Goal: Task Accomplishment & Management: Complete application form

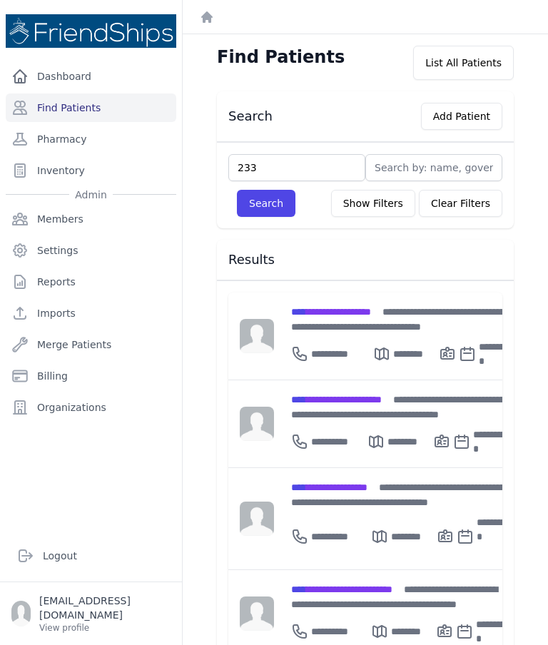
type input "233"
click at [273, 200] on button "Search" at bounding box center [266, 203] width 58 height 27
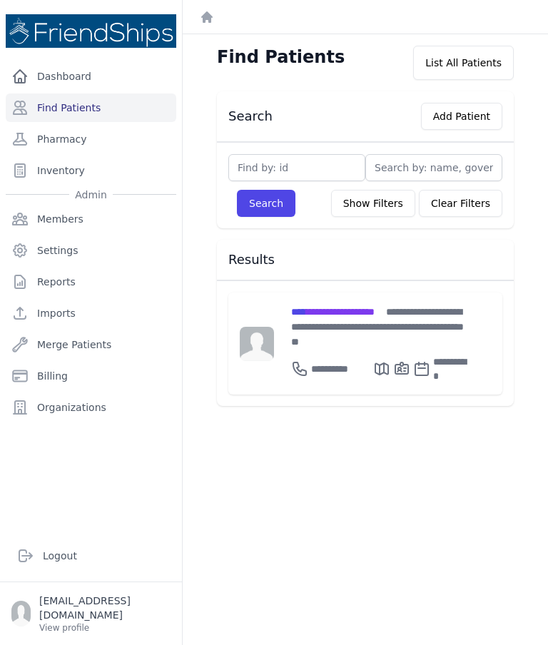
click at [325, 313] on span "**********" at bounding box center [332, 312] width 83 height 10
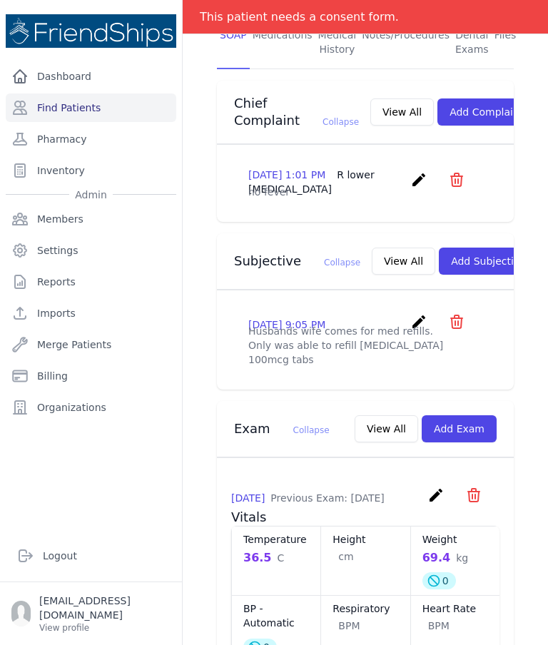
scroll to position [315, 0]
click at [472, 442] on button "Add Exam" at bounding box center [459, 427] width 75 height 27
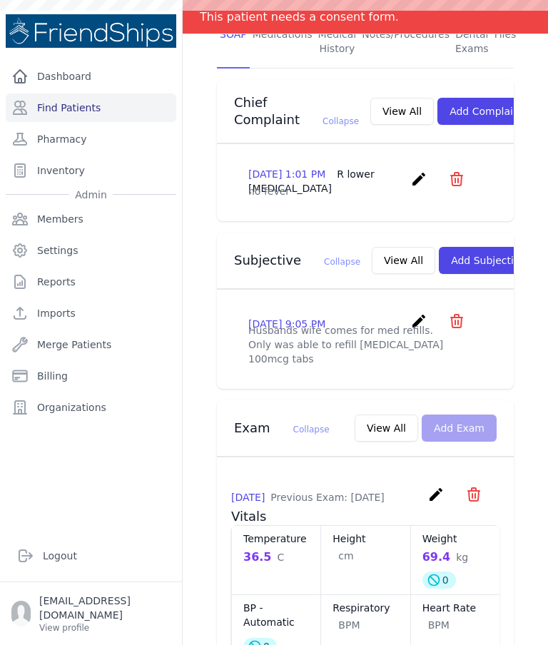
scroll to position [0, 0]
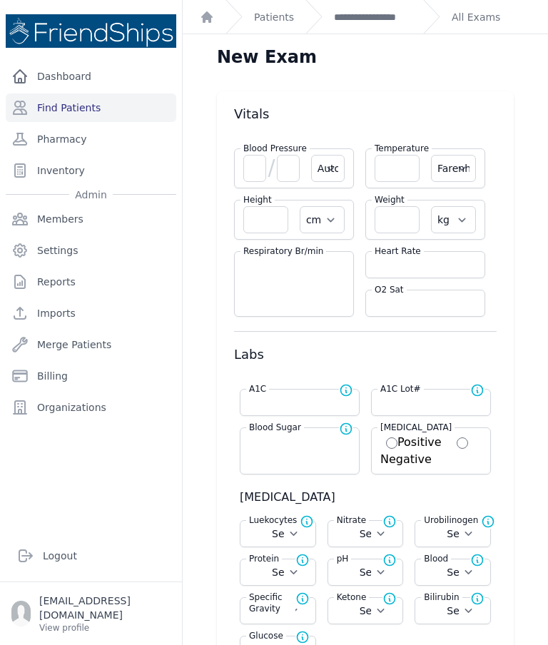
click at [372, 14] on link "**********" at bounding box center [373, 17] width 78 height 14
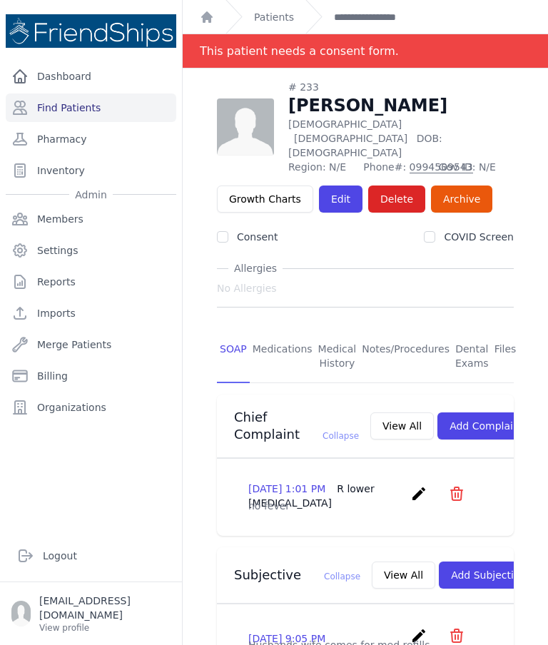
click at [280, 330] on link "Medications" at bounding box center [283, 356] width 66 height 53
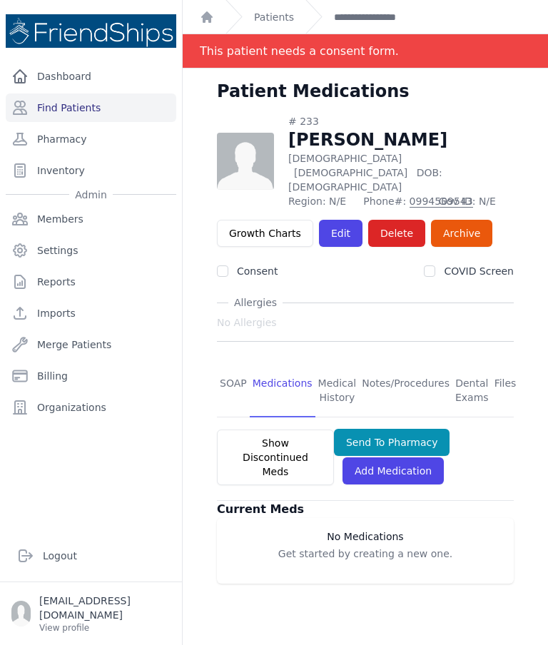
click at [233, 365] on link "SOAP" at bounding box center [233, 391] width 33 height 53
click at [238, 365] on link "SOAP" at bounding box center [233, 391] width 33 height 53
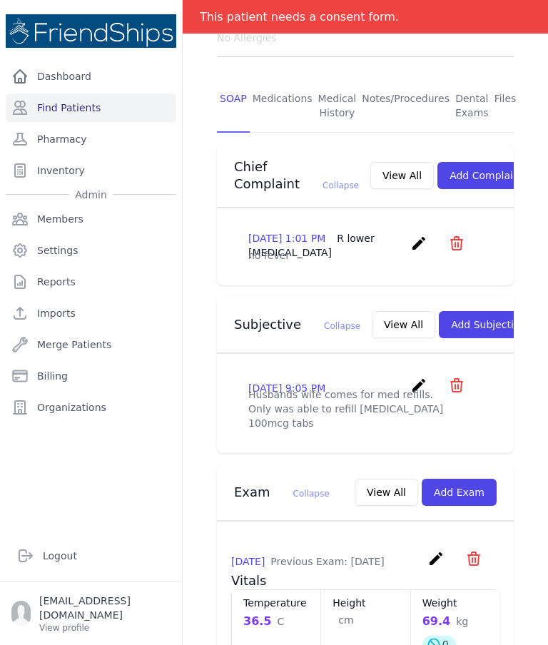
scroll to position [306, 0]
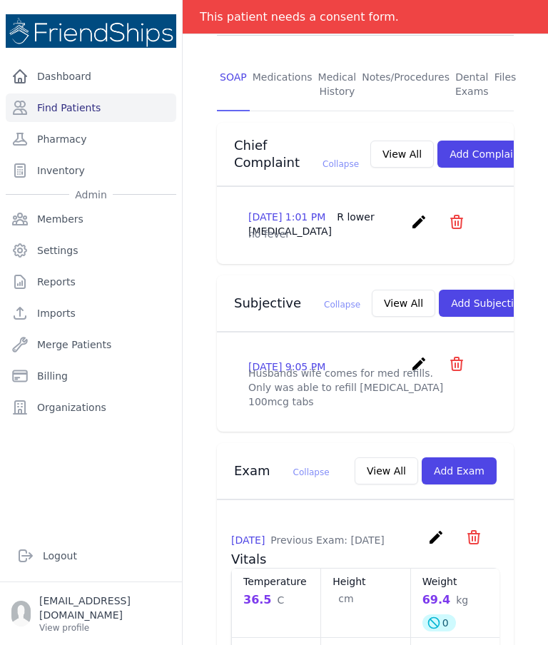
click at [458, 484] on button "Add Exam" at bounding box center [459, 470] width 75 height 27
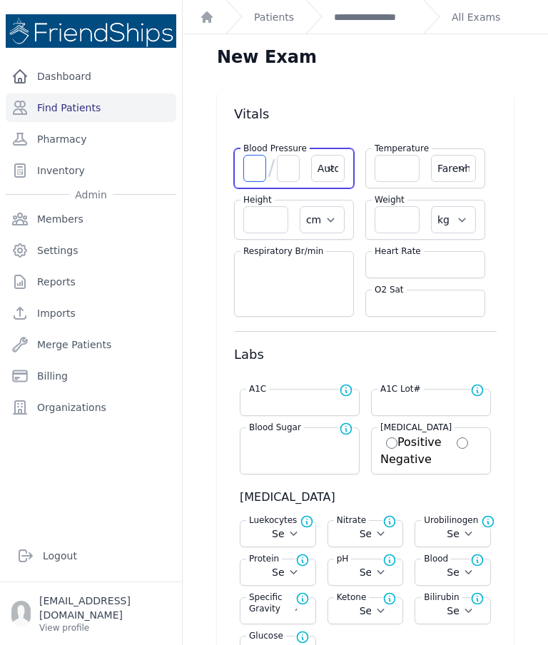
click at [258, 172] on input "number" at bounding box center [254, 168] width 23 height 27
type input "111"
click at [290, 179] on input "number" at bounding box center [288, 168] width 23 height 27
select select "Automatic"
select select "F"
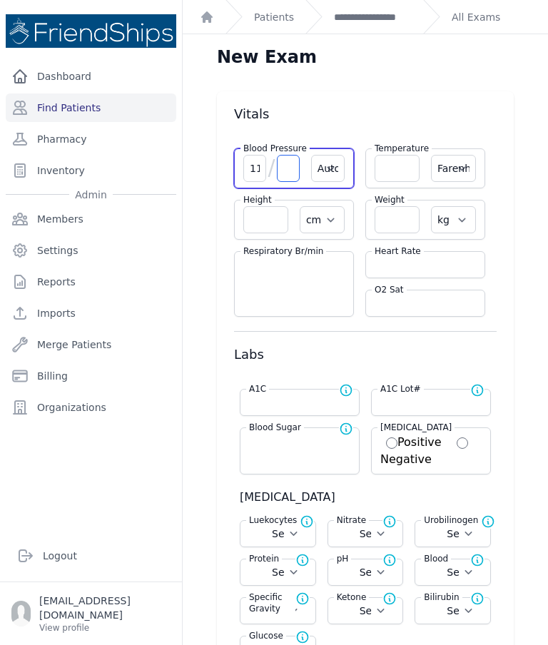
select select "cm"
select select "kg"
select select
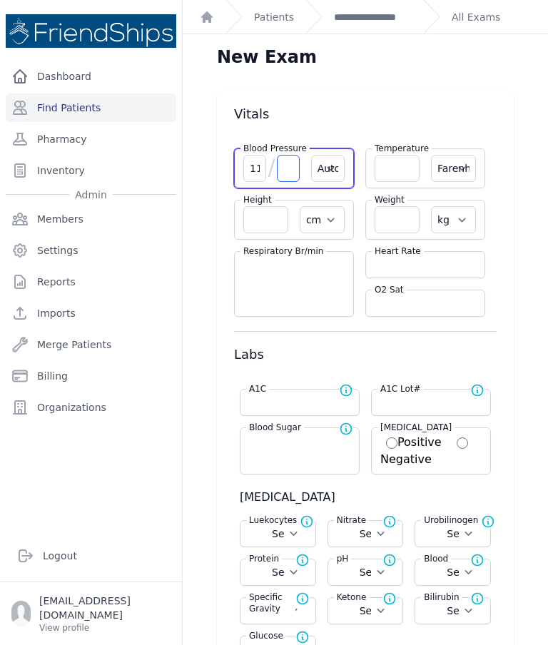
select select
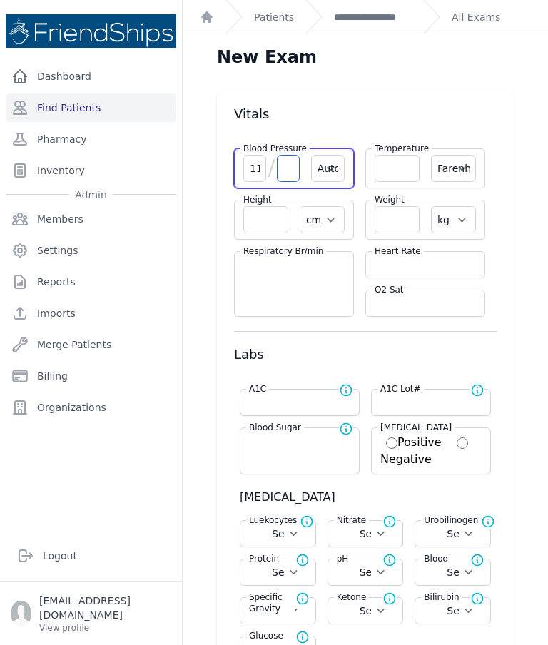
select select
type input "78"
click at [411, 267] on input "number" at bounding box center [425, 265] width 101 height 14
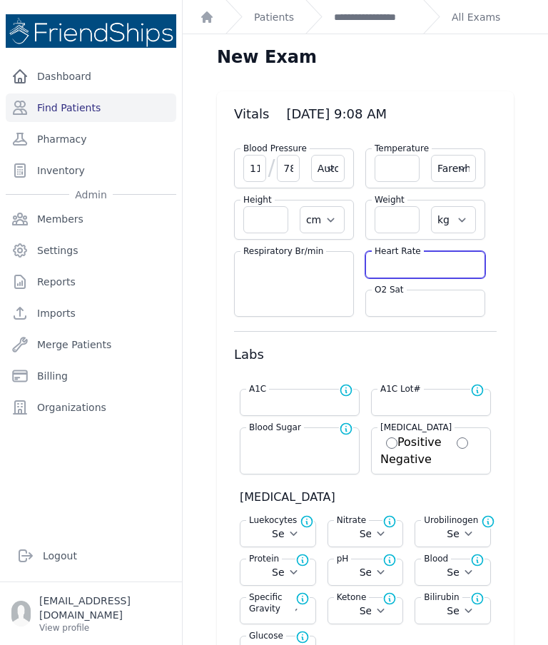
select select "Automatic"
select select "F"
select select "cm"
select select "kg"
select select
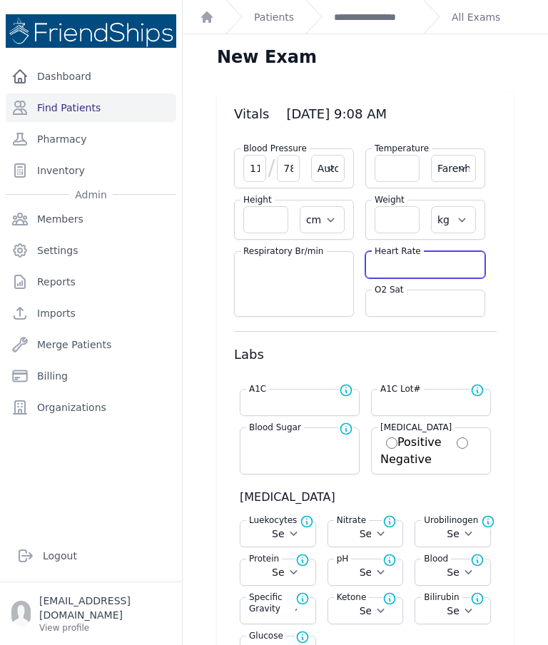
select select
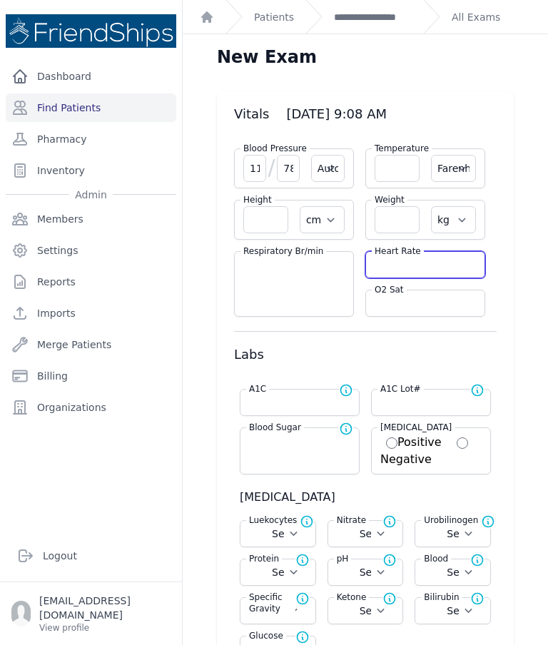
select select
type input "61"
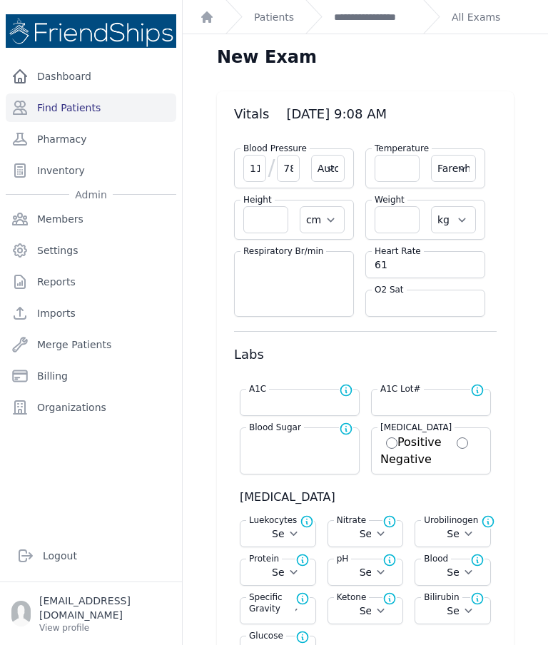
click at [375, 184] on div "Temperature Farenheit [PERSON_NAME]" at bounding box center [425, 168] width 120 height 40
click at [398, 168] on input "number" at bounding box center [397, 168] width 45 height 27
select select "Automatic"
select select "F"
select select "cm"
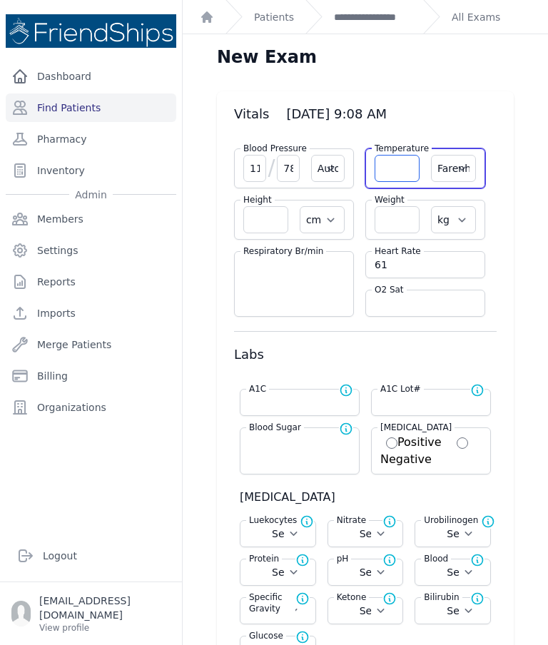
select select "kg"
select select
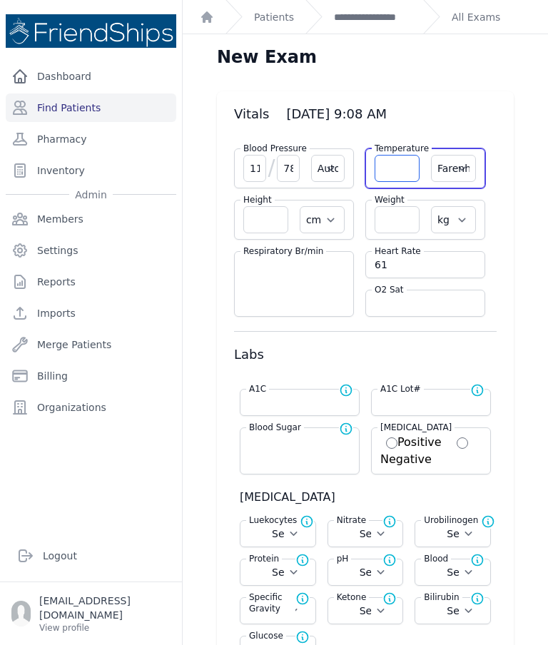
select select
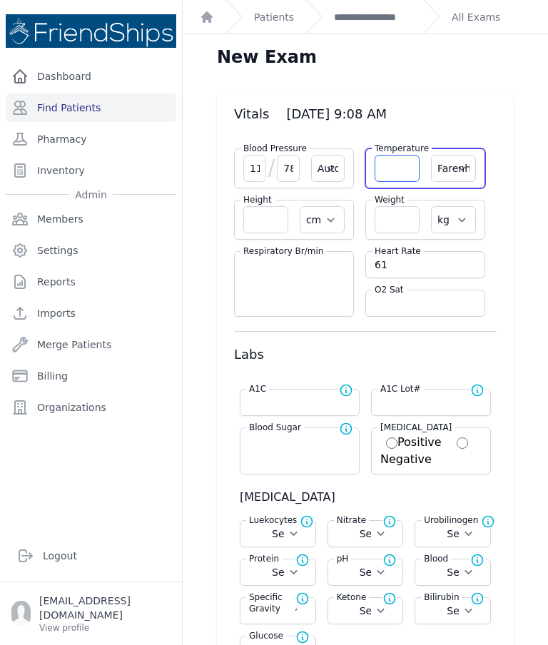
select select
type input "36.9"
click at [461, 168] on select "Farenheit [PERSON_NAME]" at bounding box center [453, 168] width 45 height 27
select select "Automatic"
select select "cm"
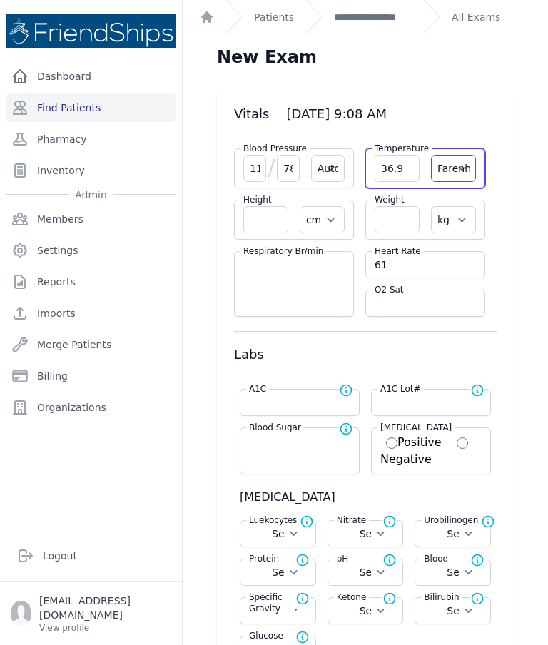
select select "kg"
select select
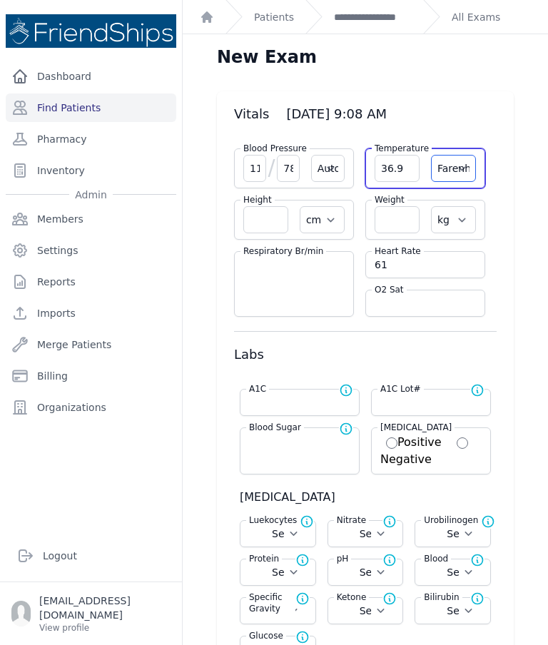
select select
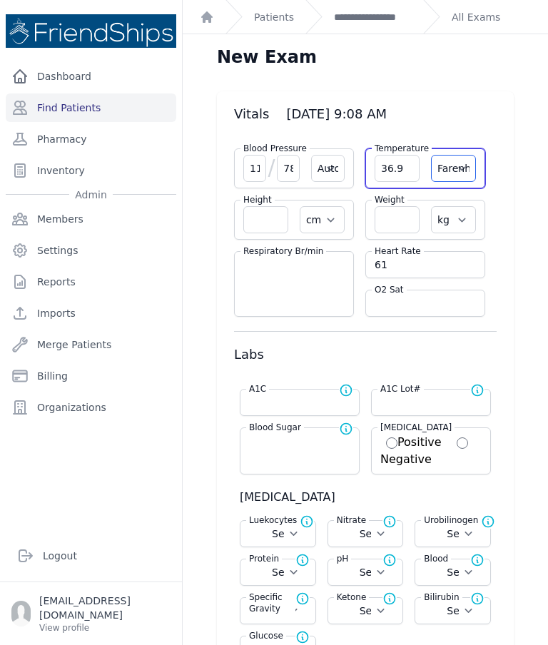
select select
select select "C"
click at [407, 223] on input "number" at bounding box center [397, 219] width 45 height 27
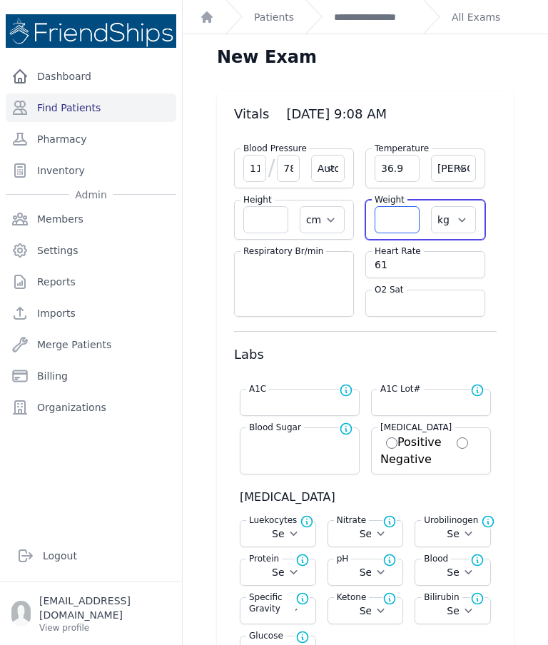
select select "Automatic"
select select "C"
select select "cm"
select select "kg"
select select
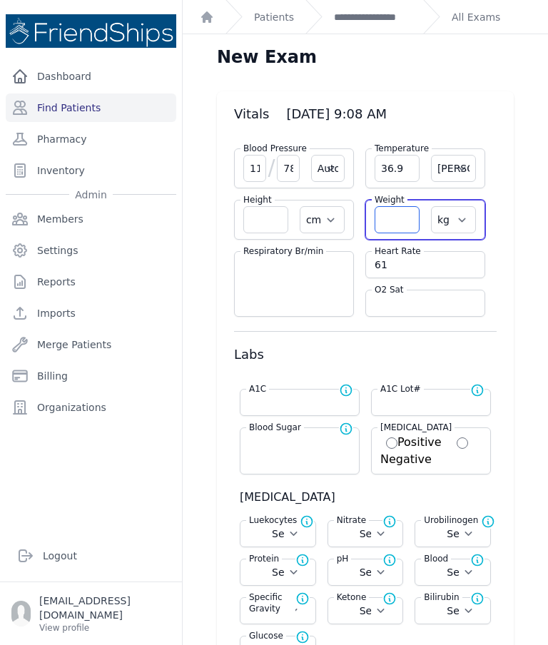
select select
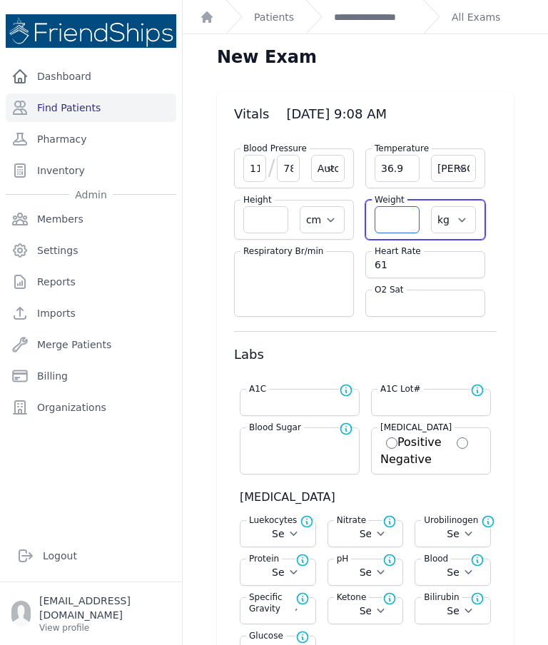
select select
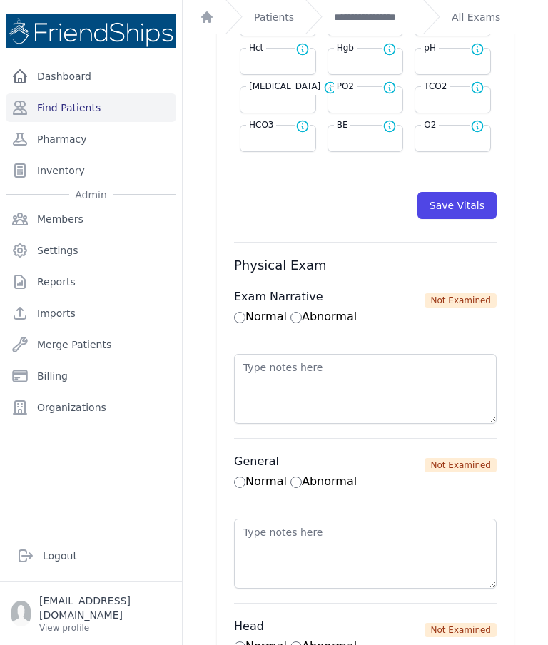
scroll to position [711, 0]
type input "67.1"
click at [464, 209] on button "Save Vitals" at bounding box center [456, 204] width 79 height 27
select select "Automatic"
select select "cm"
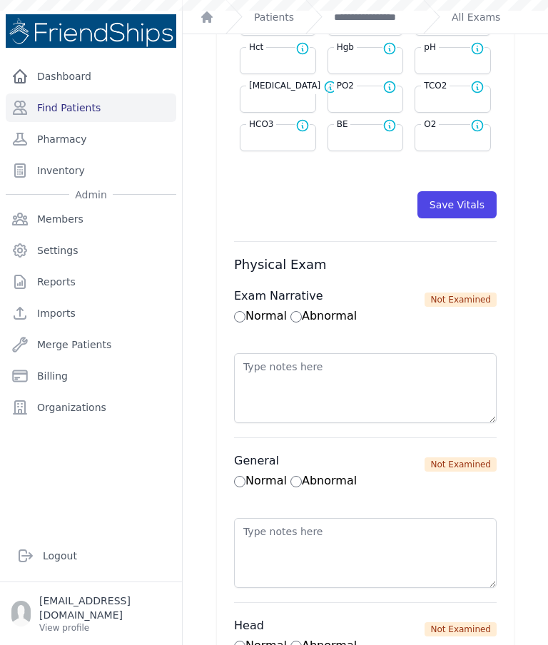
select select "kg"
select select
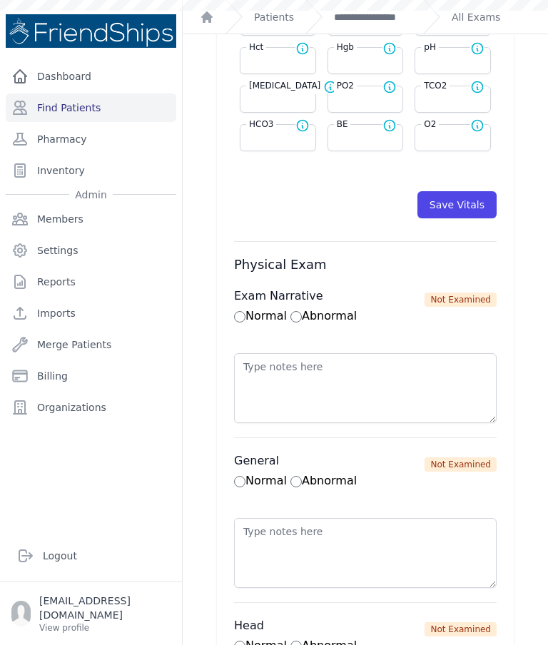
select select
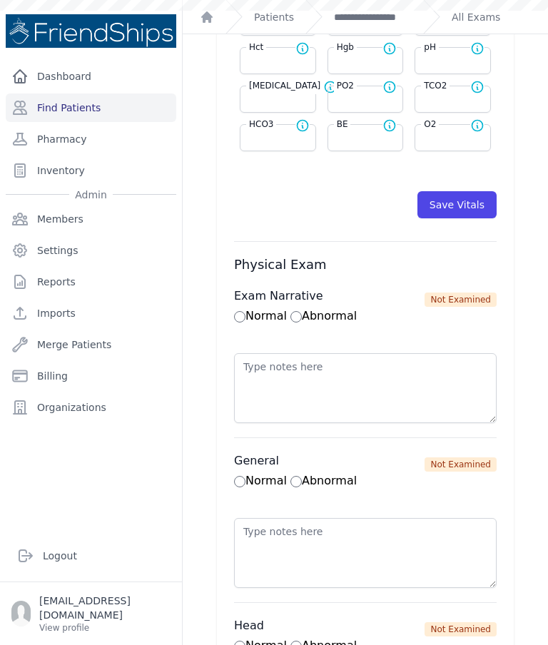
select select
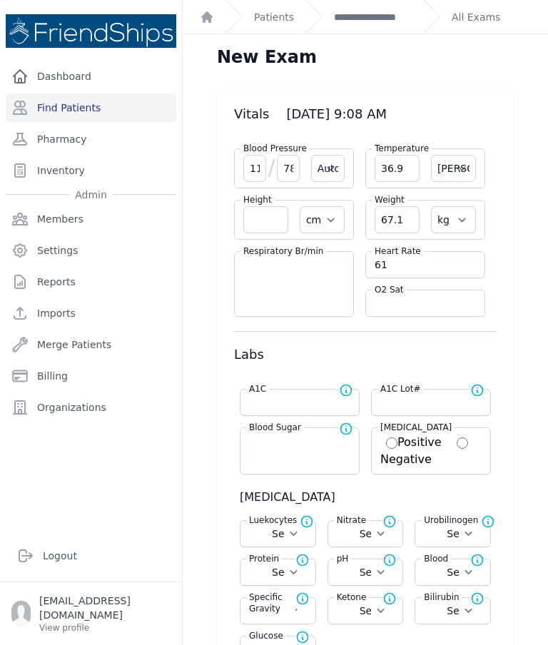
click at [361, 17] on link "**********" at bounding box center [373, 17] width 78 height 14
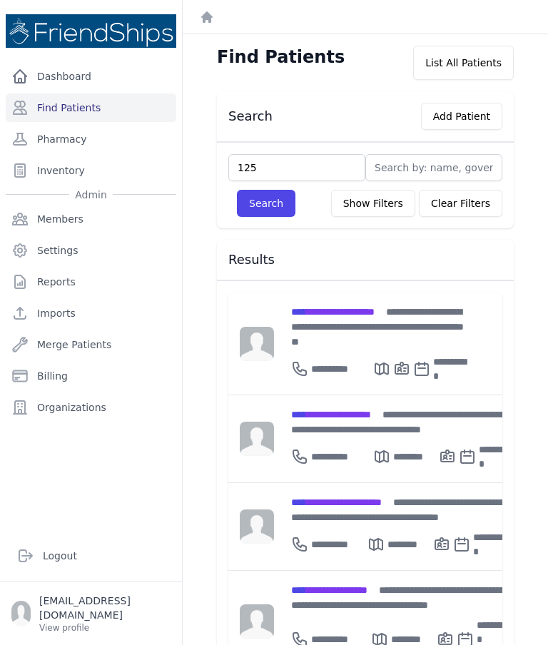
type input "125"
click at [270, 213] on button "Search" at bounding box center [266, 203] width 58 height 27
click at [288, 164] on input "text" at bounding box center [296, 167] width 137 height 27
type input "125"
click at [281, 195] on button "Search" at bounding box center [266, 203] width 58 height 27
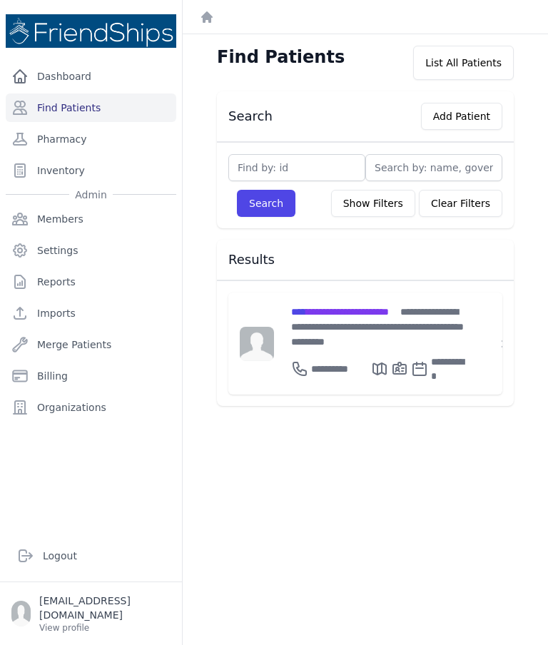
click at [340, 315] on span "**********" at bounding box center [340, 312] width 98 height 10
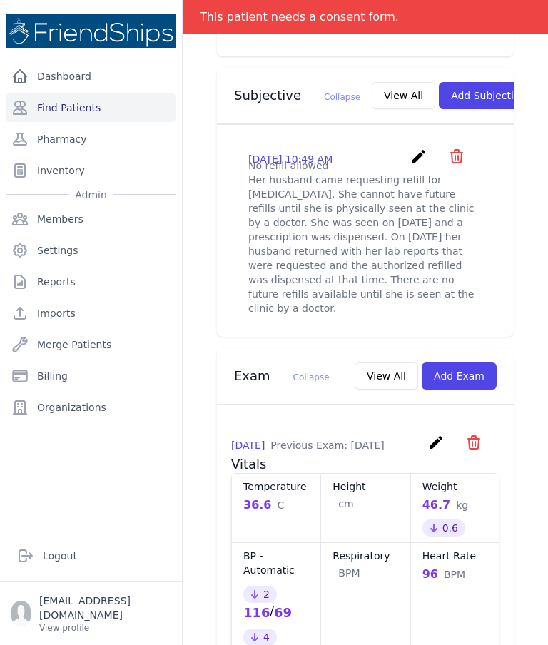
scroll to position [507, 0]
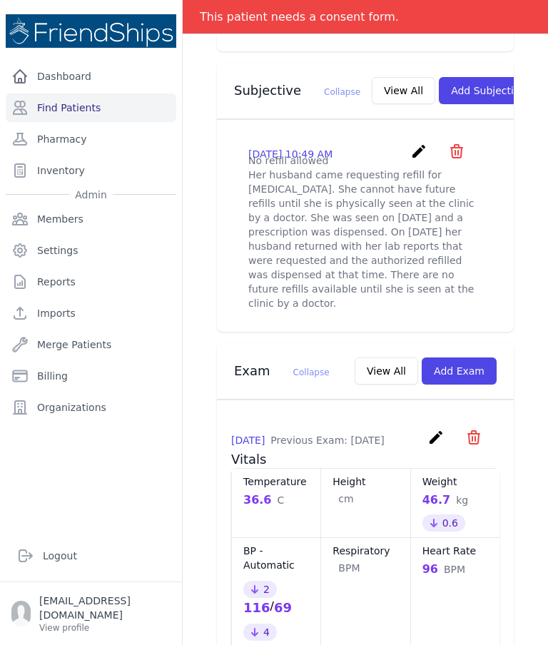
click at [468, 357] on button "Add Exam" at bounding box center [459, 370] width 75 height 27
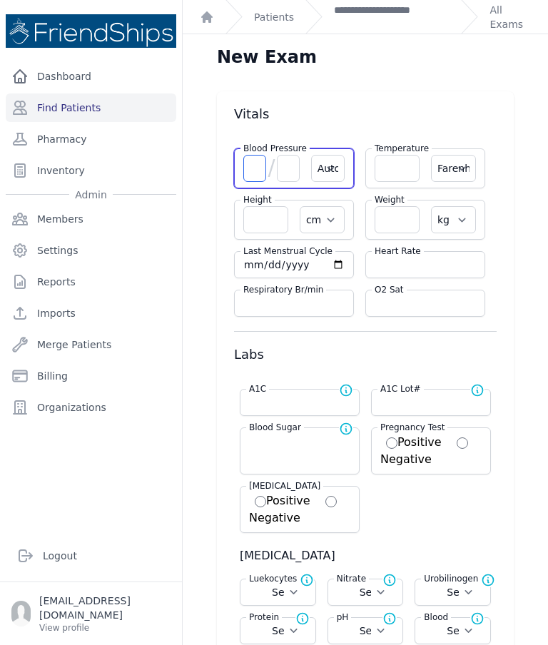
click at [248, 172] on input "number" at bounding box center [254, 168] width 23 height 27
type input "128"
click at [281, 163] on input "number" at bounding box center [288, 168] width 23 height 27
type input "64"
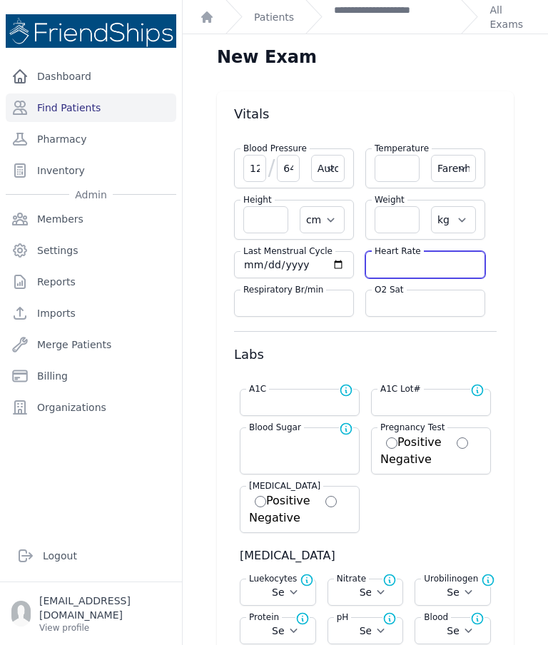
click at [408, 265] on input "number" at bounding box center [425, 265] width 101 height 14
select select "Automatic"
select select "F"
select select "cm"
select select "kg"
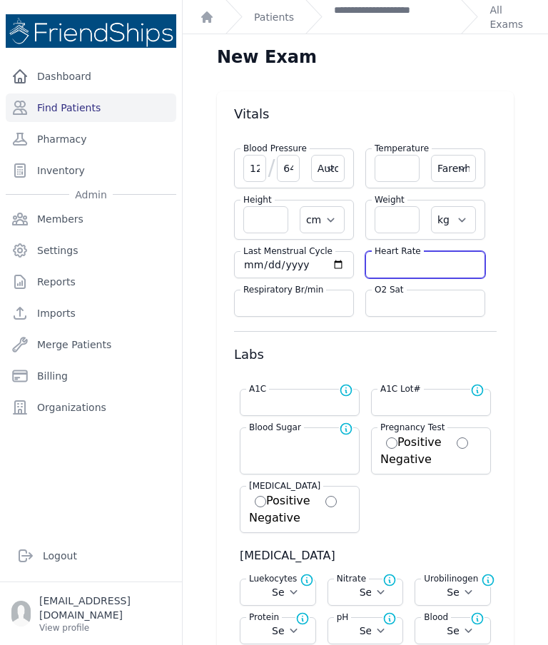
select select
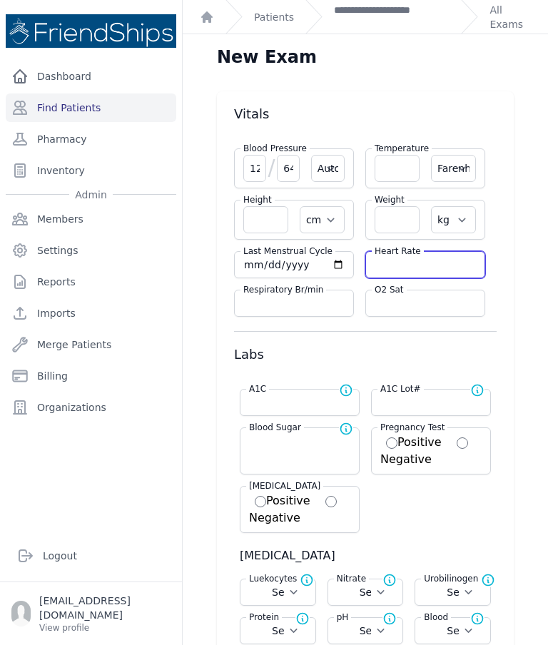
select select
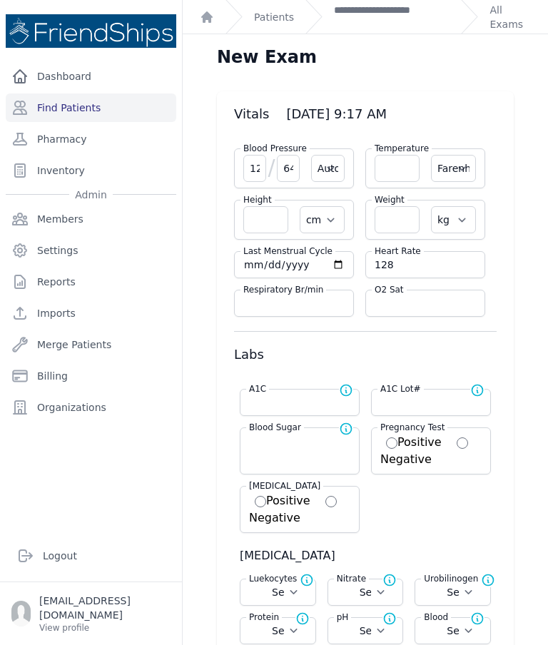
type input "128"
click at [401, 167] on input "number" at bounding box center [397, 168] width 45 height 27
type input "64"
select select "Automatic"
select select "F"
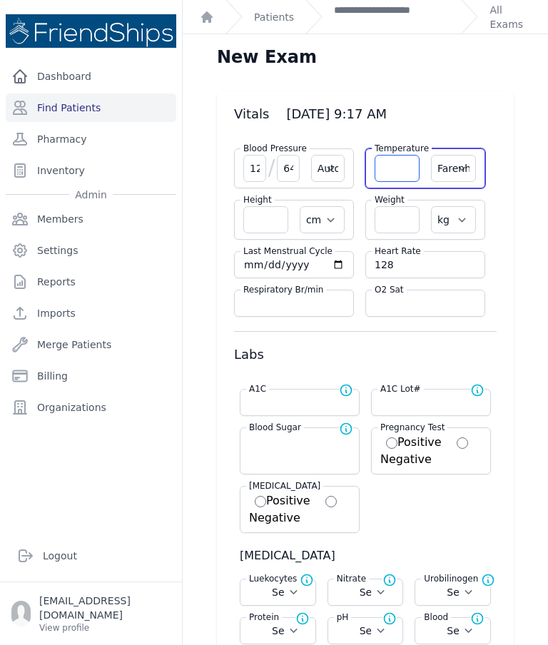
select select "cm"
select select "kg"
select select
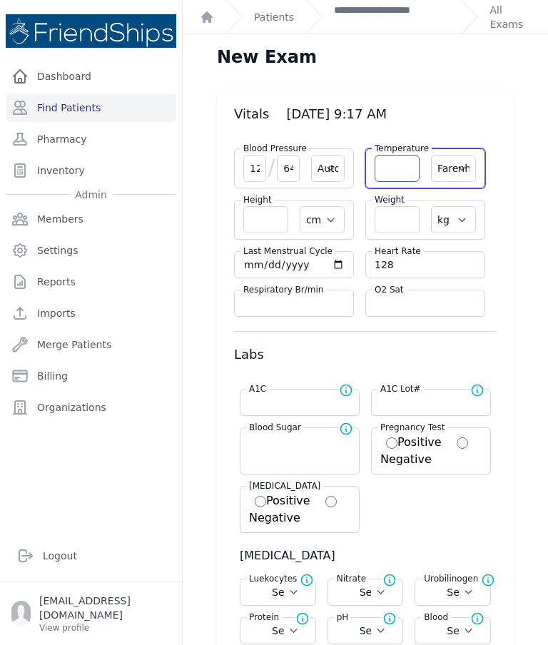
select select
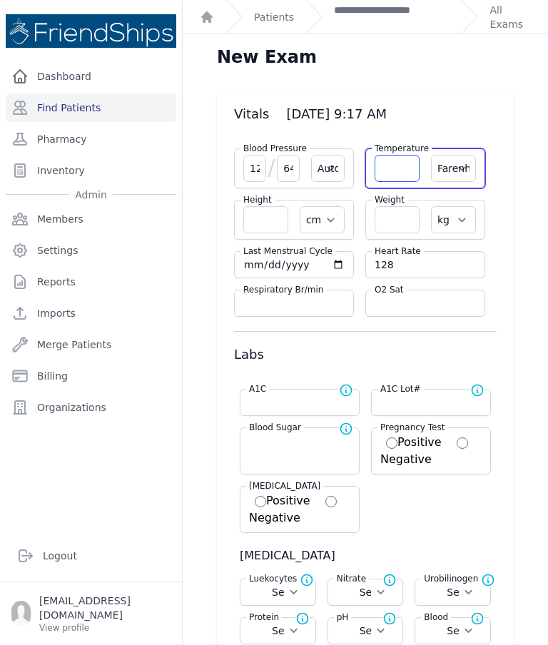
select select
type input "36"
select select "Automatic"
select select "F"
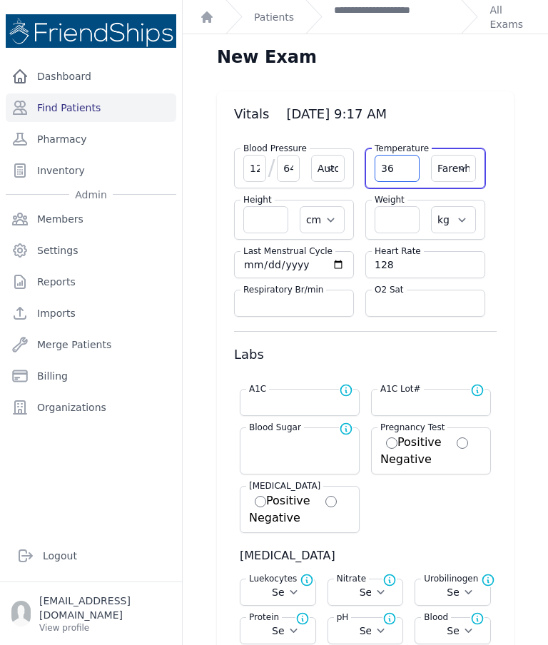
select select "cm"
select select "kg"
type input "128"
select select
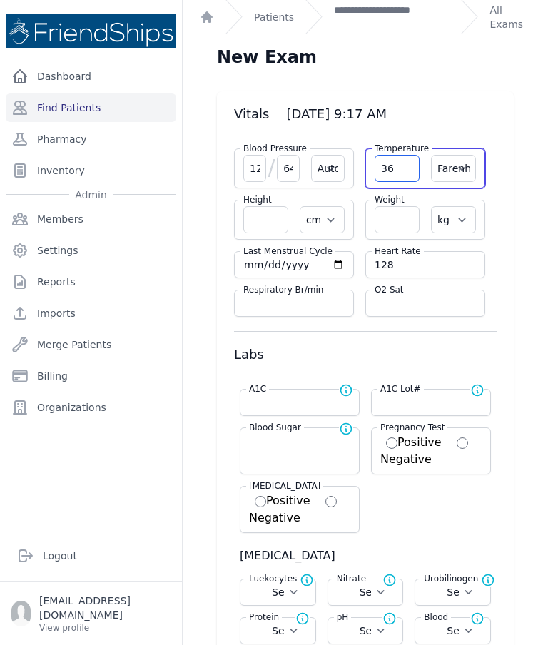
select select
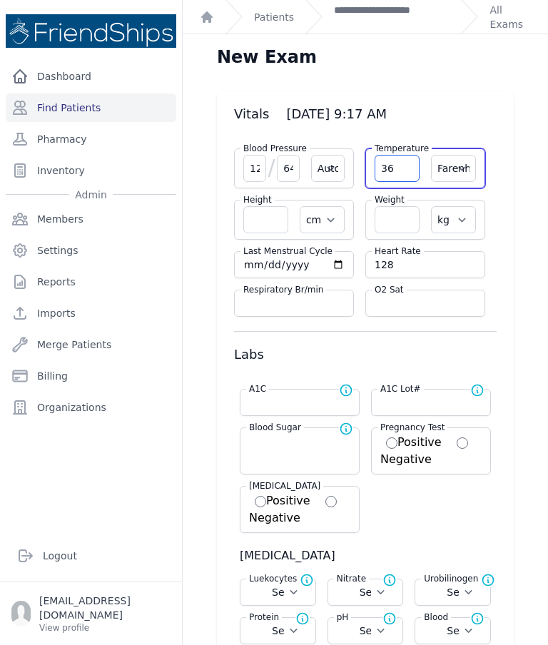
select select
type input "36.6"
click at [450, 173] on select "Farenheit [PERSON_NAME]" at bounding box center [453, 168] width 45 height 27
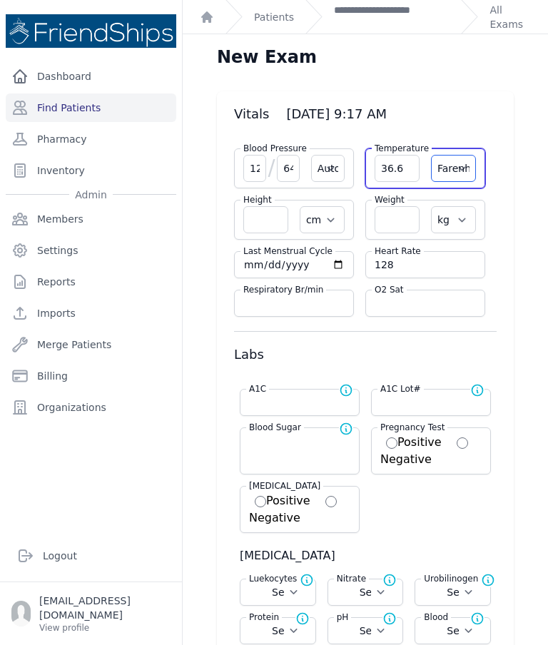
select select "C"
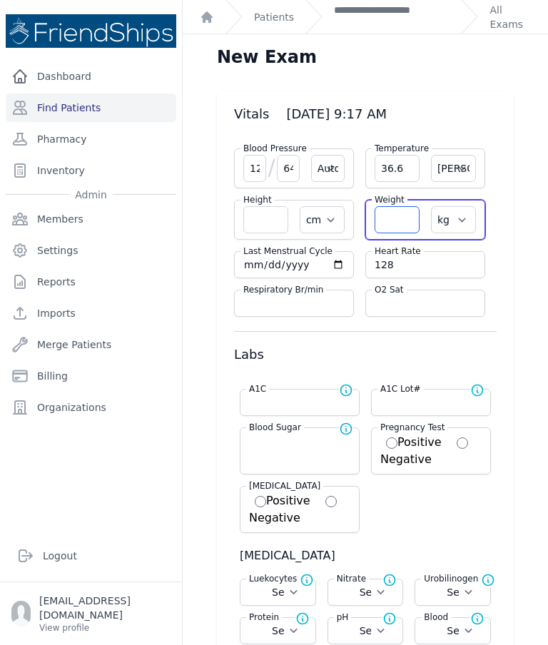
click at [402, 223] on input "number" at bounding box center [397, 219] width 45 height 27
select select "Automatic"
select select "cm"
select select "kg"
select select
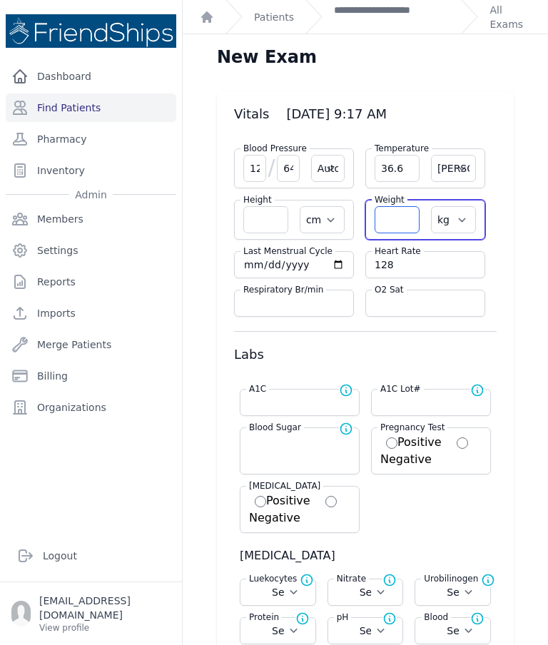
select select
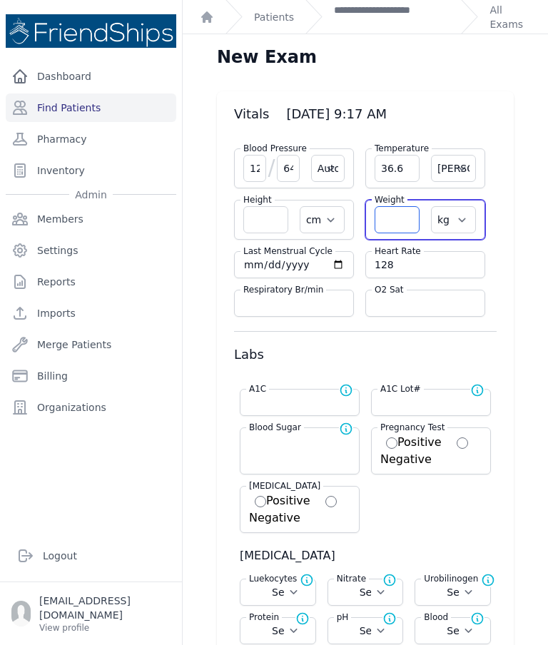
select select
select select "Automatic"
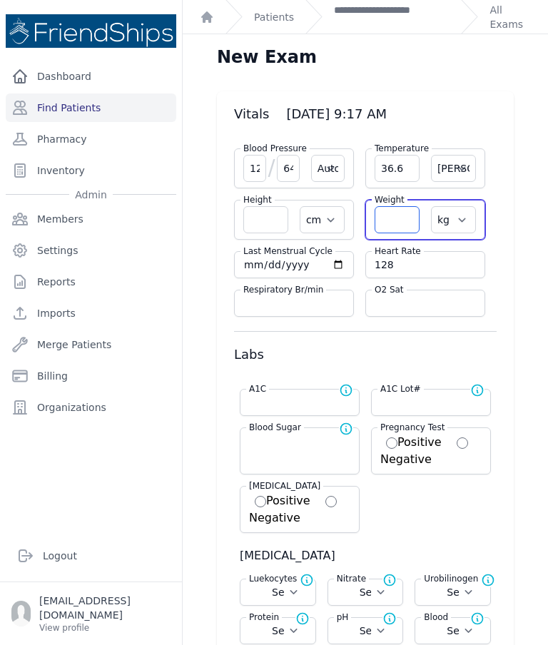
select select "C"
select select "cm"
select select "kg"
select select
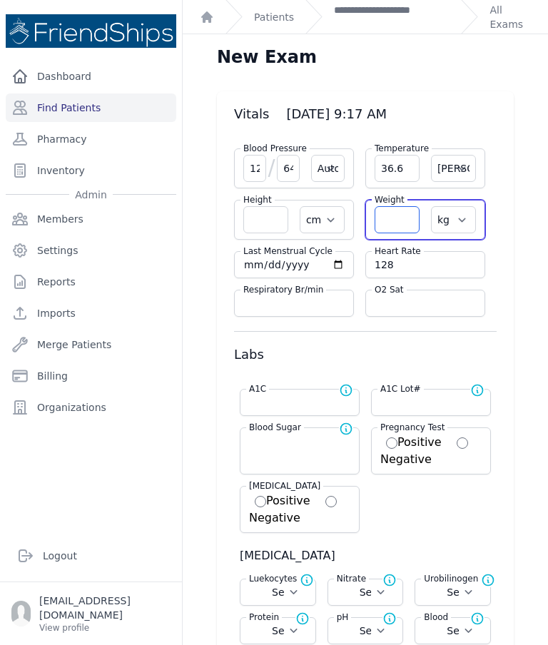
select select
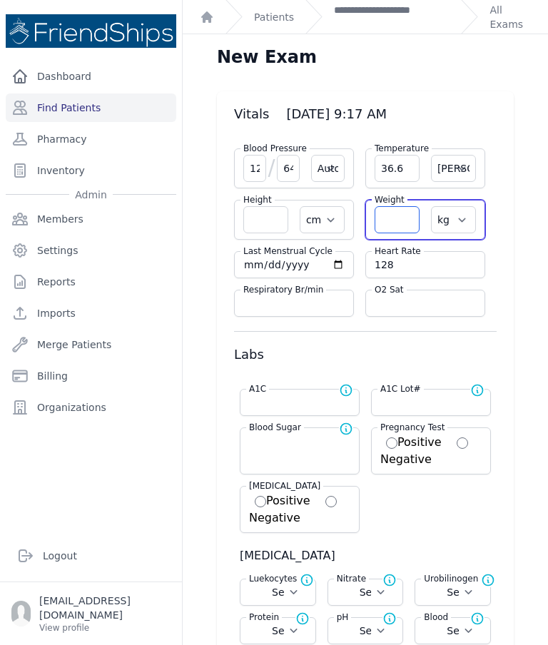
select select
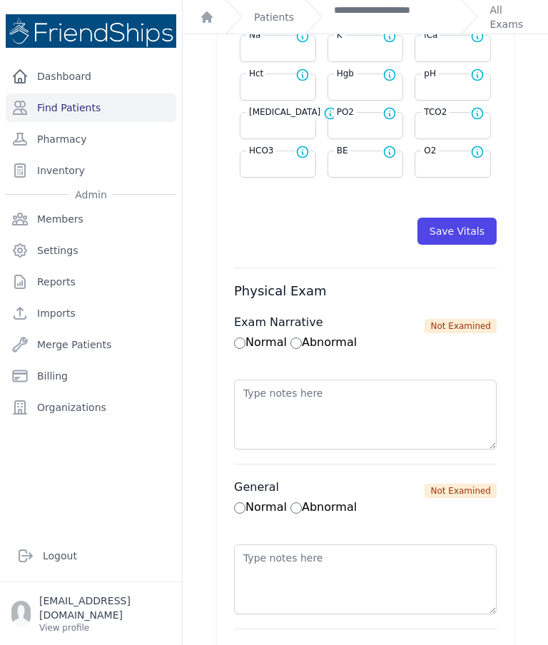
scroll to position [744, 0]
type input "46"
click at [469, 240] on button "Save Vitals" at bounding box center [456, 230] width 79 height 27
select select "Automatic"
select select "cm"
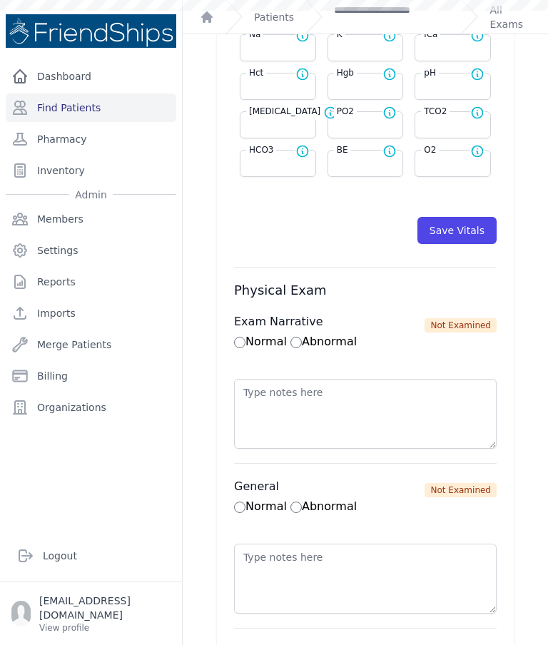
type input "46.0"
select select "kg"
select select
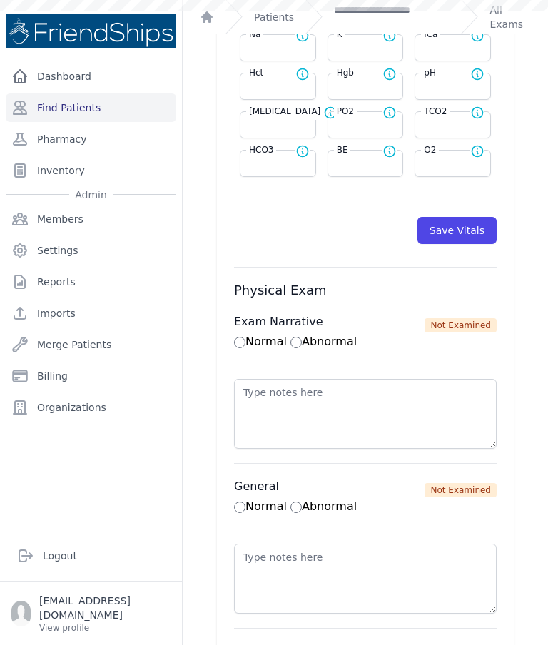
select select
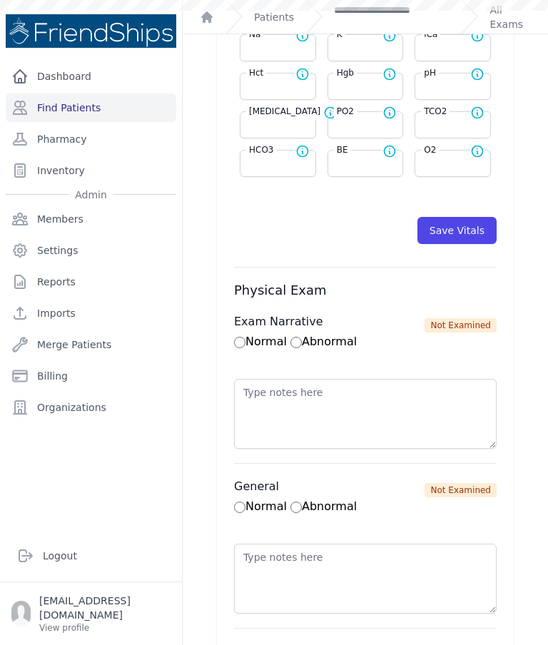
select select
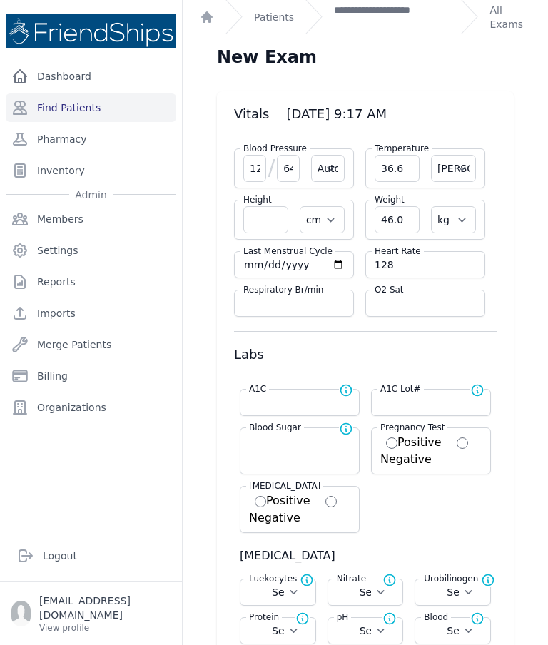
click at [393, 24] on link "**********" at bounding box center [392, 17] width 116 height 29
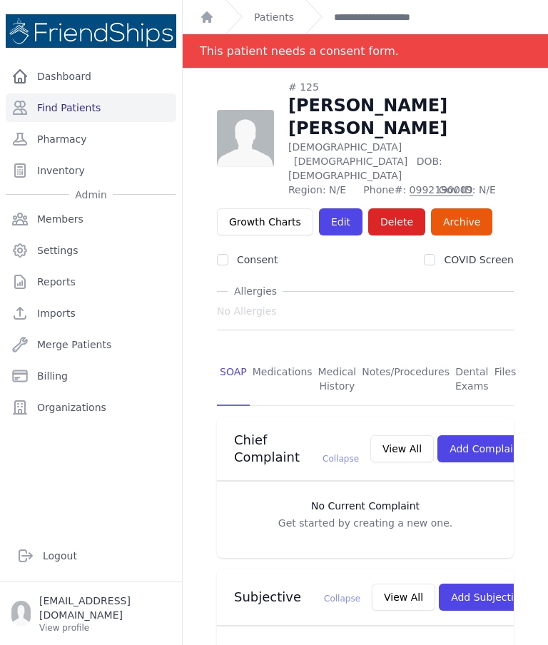
click at [131, 106] on link "Find Patients" at bounding box center [91, 107] width 171 height 29
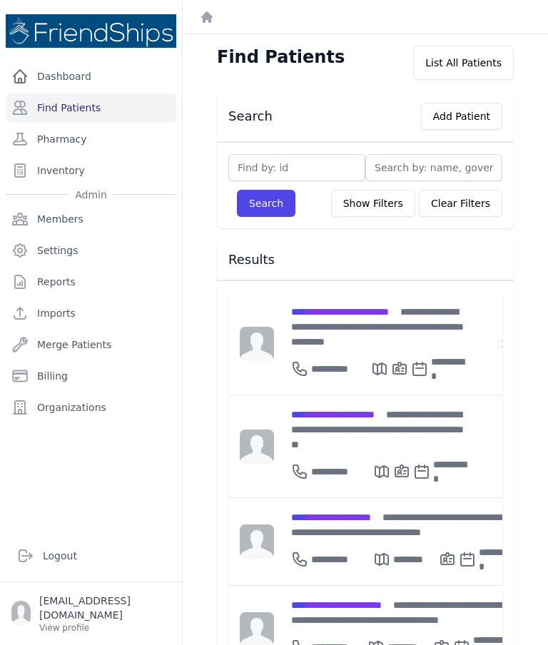
click at [294, 150] on div "Search Show Filters Clear Filters Filter By Age 0-20 21-40 41-60 60+ Filter By …" at bounding box center [365, 185] width 297 height 86
click at [321, 161] on input "text" at bounding box center [296, 167] width 137 height 27
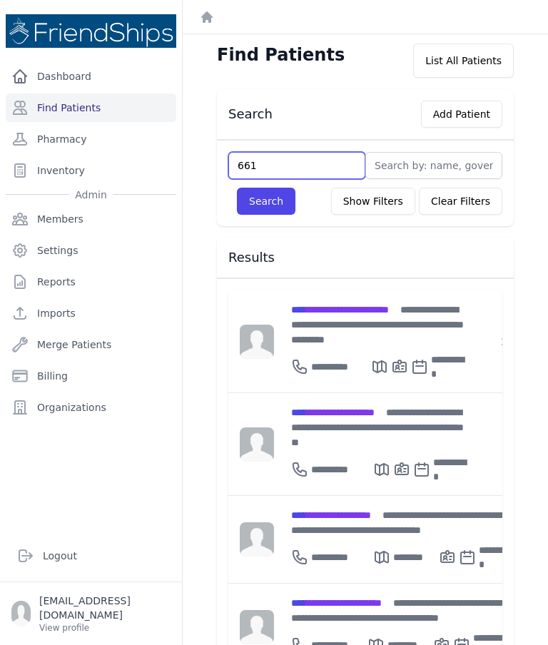
type input "661"
click at [266, 207] on button "Search" at bounding box center [266, 201] width 58 height 27
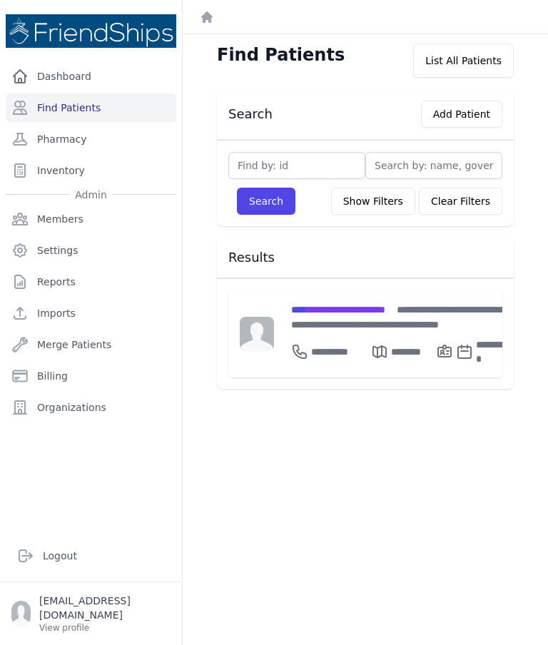
click at [364, 307] on span "**********" at bounding box center [338, 310] width 94 height 10
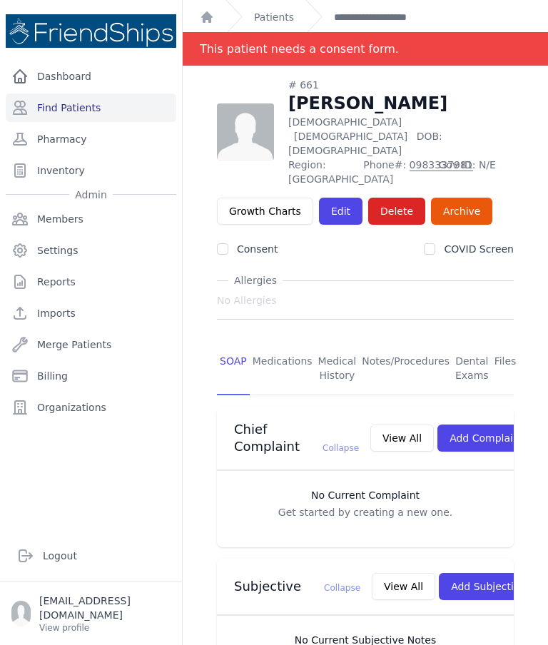
click at [335, 198] on link "Edit" at bounding box center [341, 211] width 44 height 27
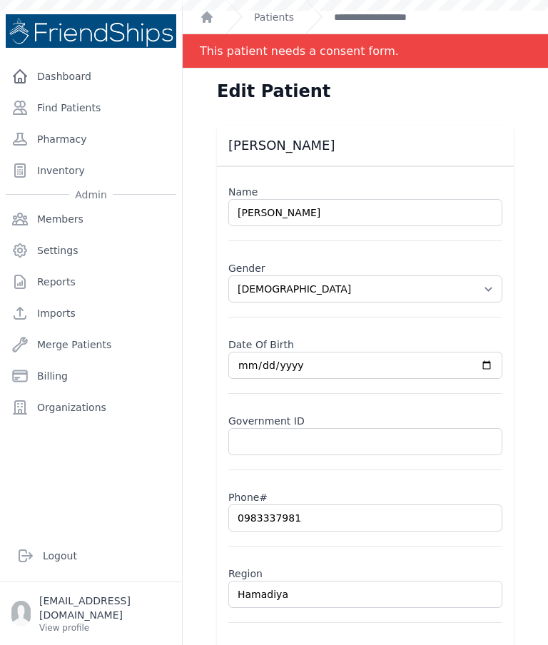
select select "male"
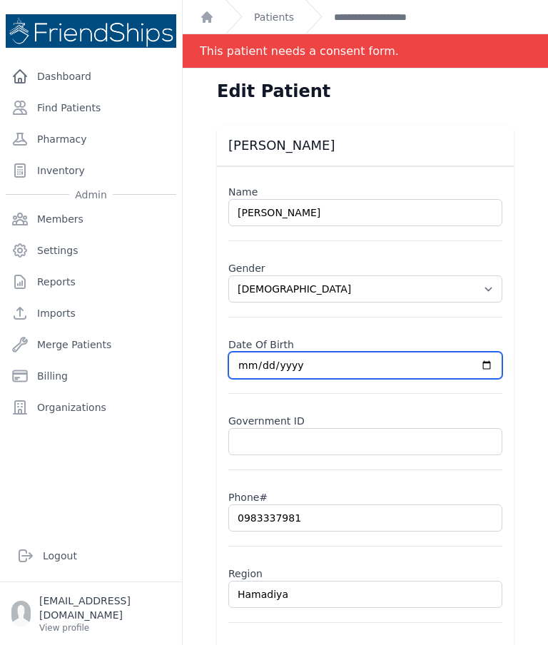
click at [421, 370] on input "1978-01-01" at bounding box center [365, 365] width 274 height 27
type input "1973-01-01"
select select "male"
type input "1973-03-01"
select select "male"
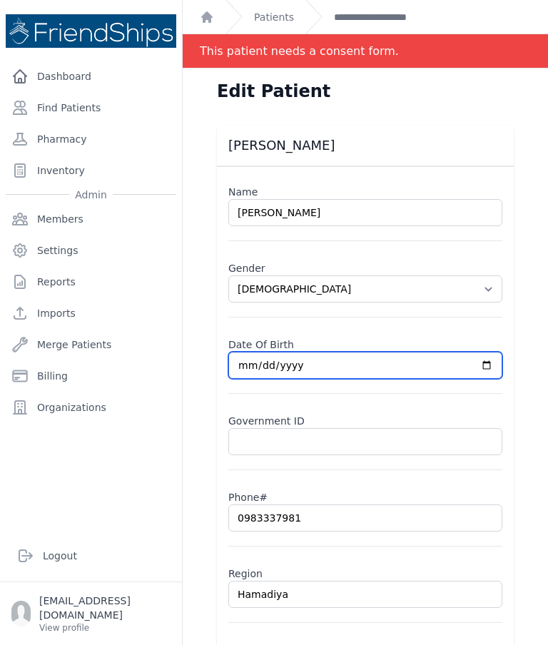
type input "1973-03-10"
select select "male"
click at [420, 371] on input "1973-03-10" at bounding box center [365, 365] width 274 height 27
type input "1974-03-10"
select select "male"
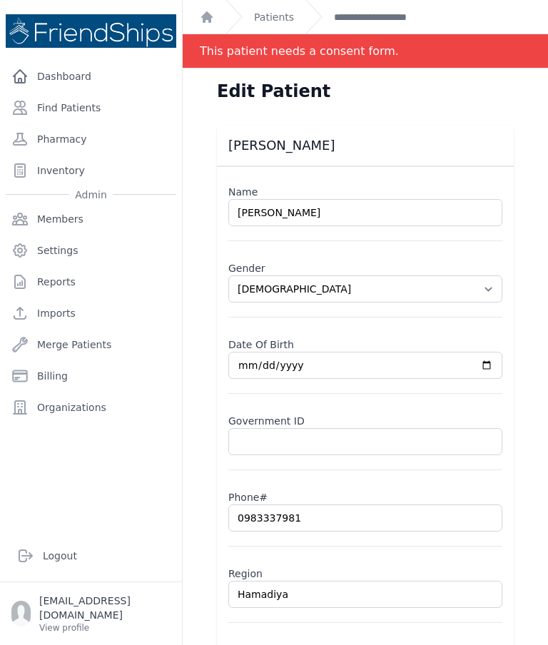
click at [539, 445] on div "Edit Patient Jihad Muhammad Sindi Name Jihad Muhammad Sindi Gender Select Gende…" at bounding box center [365, 390] width 365 height 645
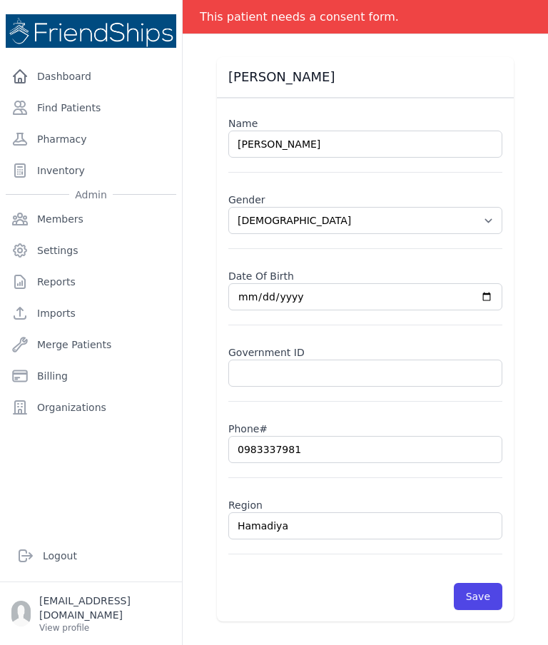
scroll to position [68, 0]
click at [484, 595] on button "Save" at bounding box center [478, 596] width 49 height 27
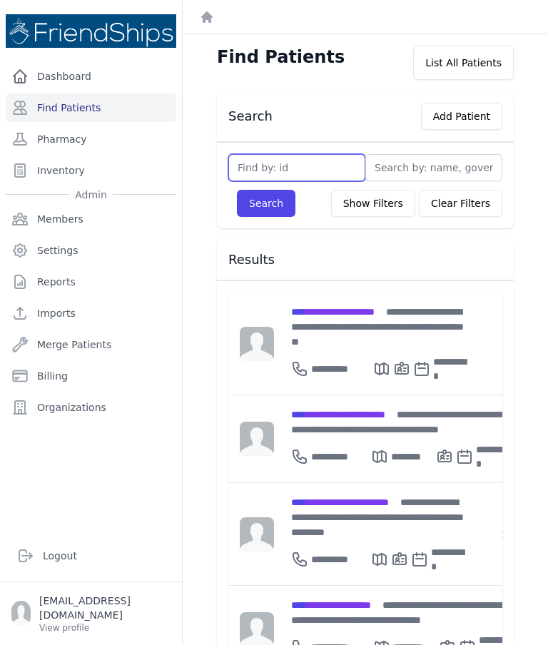
click at [274, 165] on input "text" at bounding box center [296, 167] width 137 height 27
type input "125"
click at [268, 215] on button "Search" at bounding box center [266, 203] width 58 height 27
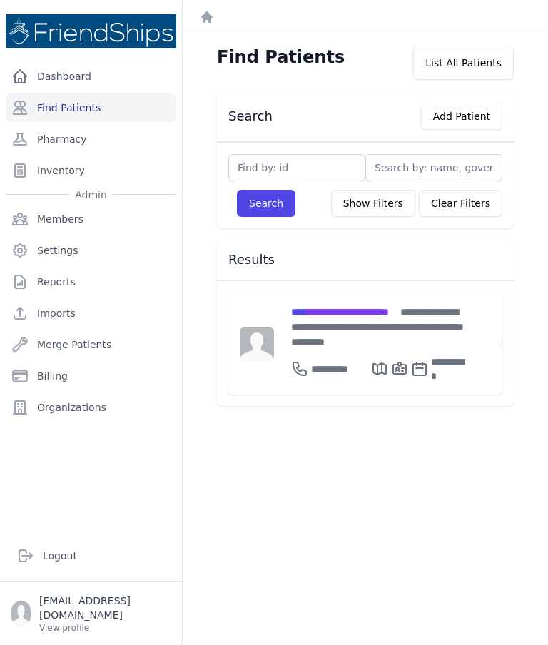
click at [353, 312] on span "**********" at bounding box center [340, 312] width 98 height 10
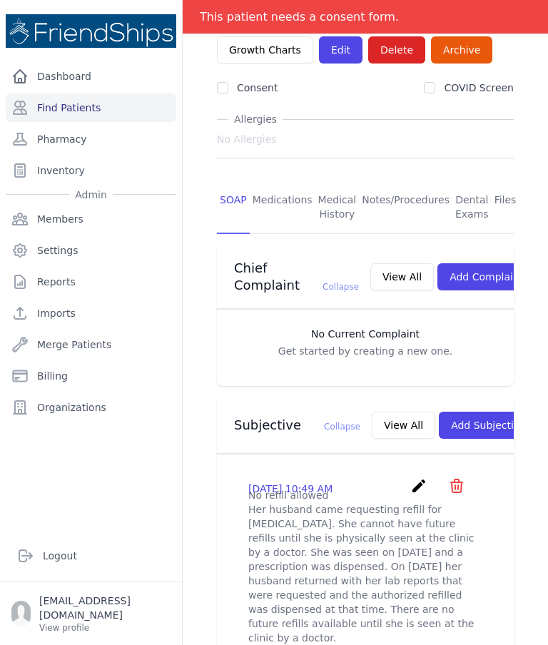
scroll to position [174, 0]
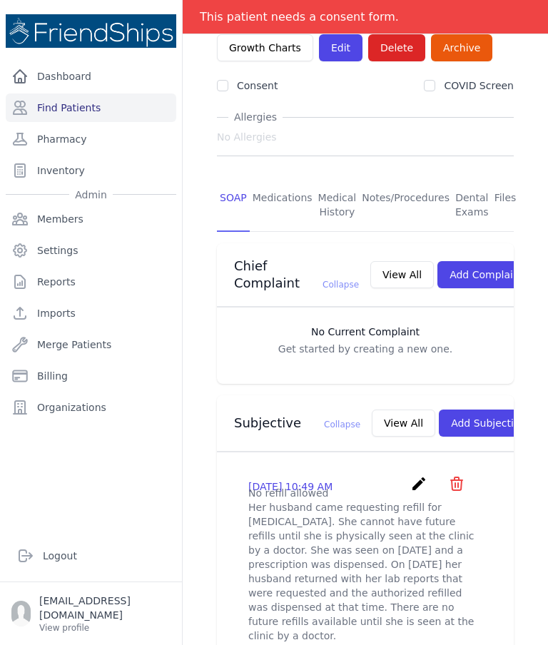
click at [362, 404] on div "Subjective Collapse View All Add Subjective" at bounding box center [360, 420] width 274 height 33
click at [372, 409] on button "View All" at bounding box center [403, 422] width 63 height 27
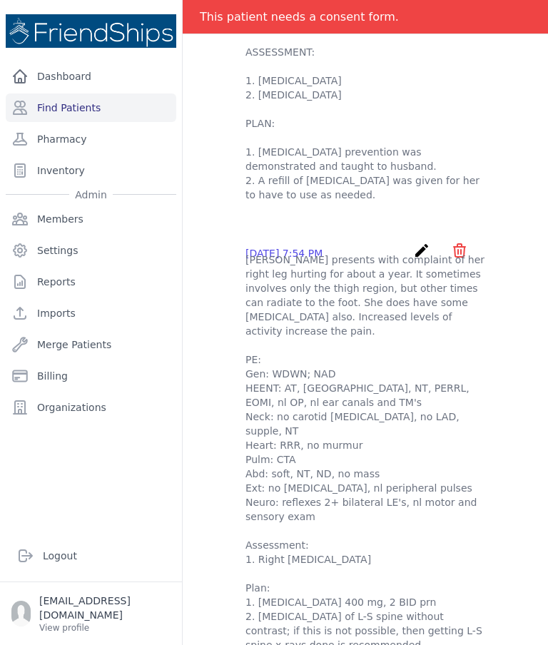
scroll to position [586, 0]
click at [4, 519] on div "Dashboard Find Patients Pharmacy Inventory Admin Members Settings Reports Impor…" at bounding box center [91, 290] width 182 height 457
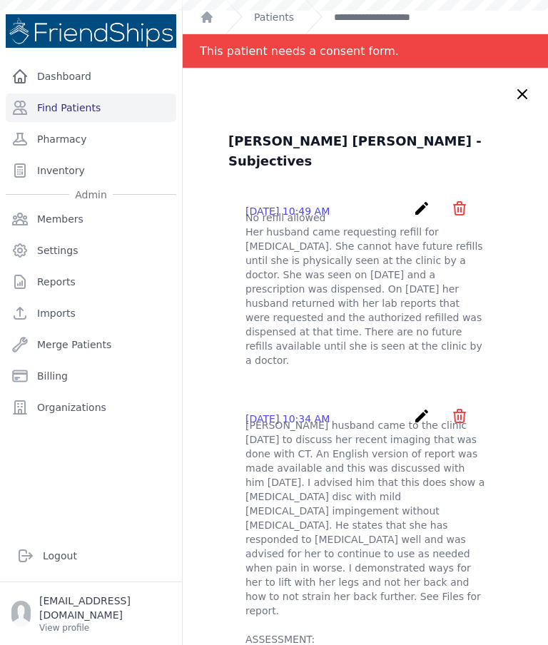
scroll to position [0, 0]
